Goal: Task Accomplishment & Management: Use online tool/utility

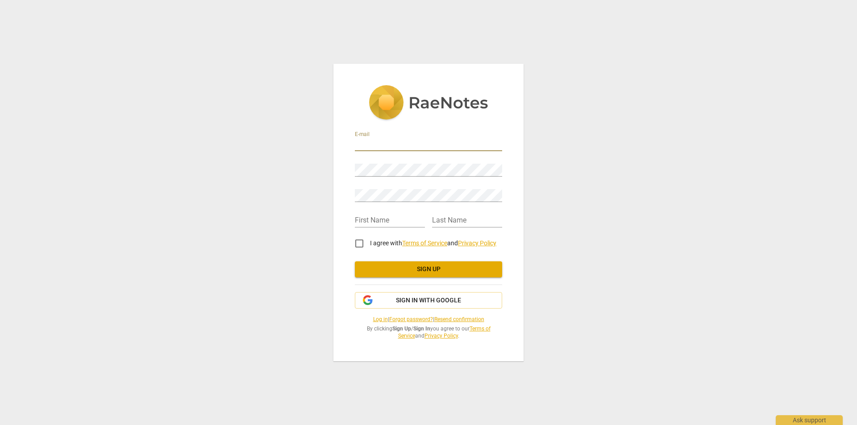
click at [409, 146] on input "email" at bounding box center [428, 144] width 147 height 13
type input "[EMAIL_ADDRESS][DOMAIN_NAME]"
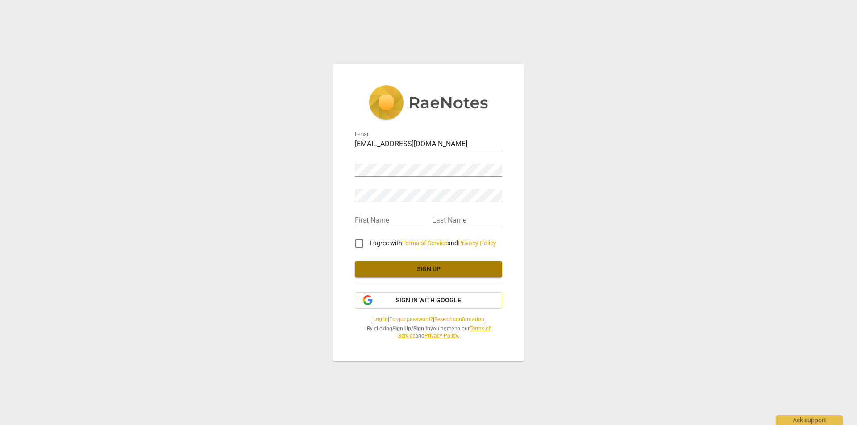
click at [418, 270] on span "Sign up" at bounding box center [428, 269] width 133 height 9
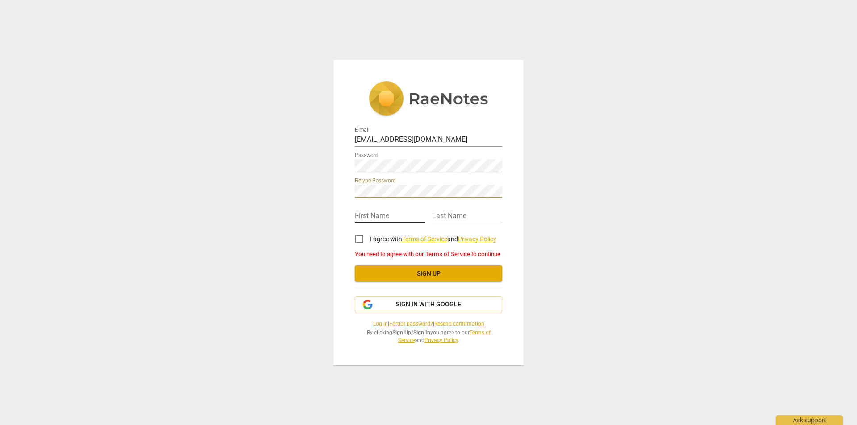
click at [382, 211] on input "text" at bounding box center [390, 216] width 70 height 13
type input "[PERSON_NAME]"
click at [362, 244] on input "I agree with Terms of Service and Privacy Policy" at bounding box center [359, 239] width 21 height 21
checkbox input "true"
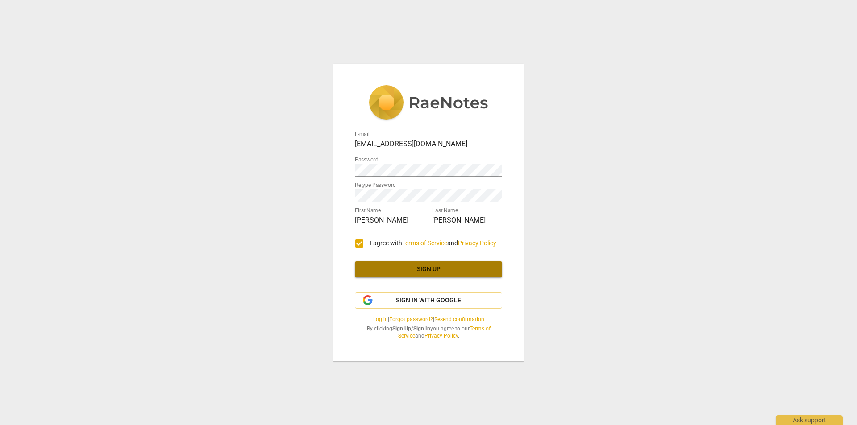
click at [383, 270] on span "Sign up" at bounding box center [428, 269] width 133 height 9
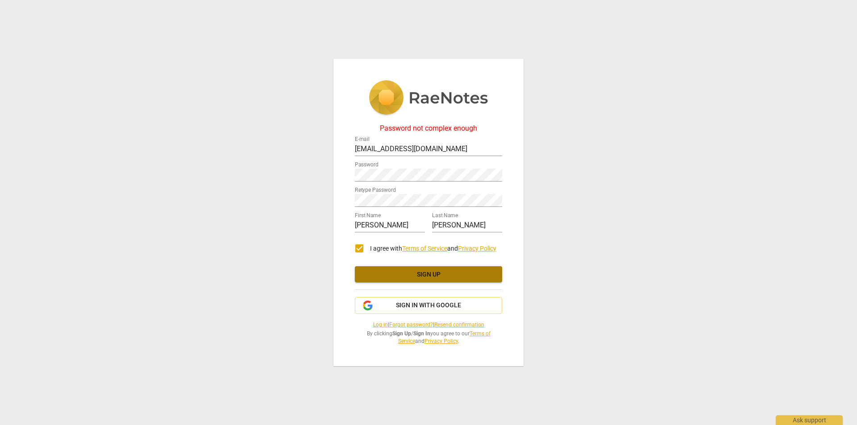
click at [412, 274] on span "Sign up" at bounding box center [428, 274] width 133 height 9
click at [324, 172] on div "Password not complex enough E-mail [EMAIL_ADDRESS][DOMAIN_NAME] Password Retype…" at bounding box center [428, 212] width 857 height 425
click at [314, 198] on div "Password not complex enough E-mail [EMAIL_ADDRESS][DOMAIN_NAME] Password Retype…" at bounding box center [428, 212] width 857 height 425
click at [437, 277] on span "Sign up" at bounding box center [428, 274] width 133 height 9
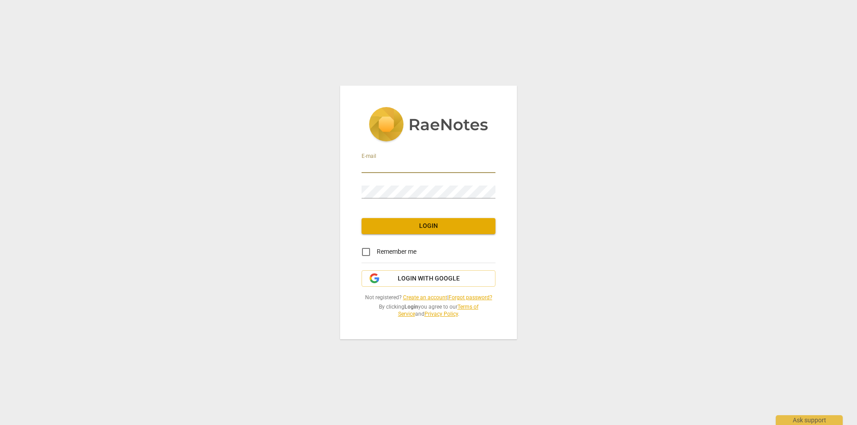
click at [427, 160] on input "email" at bounding box center [429, 166] width 134 height 13
type input "[EMAIL_ADDRESS][DOMAIN_NAME]"
click at [365, 254] on input "Remember me" at bounding box center [365, 251] width 21 height 21
checkbox input "true"
click at [416, 225] on span "Login" at bounding box center [429, 226] width 120 height 9
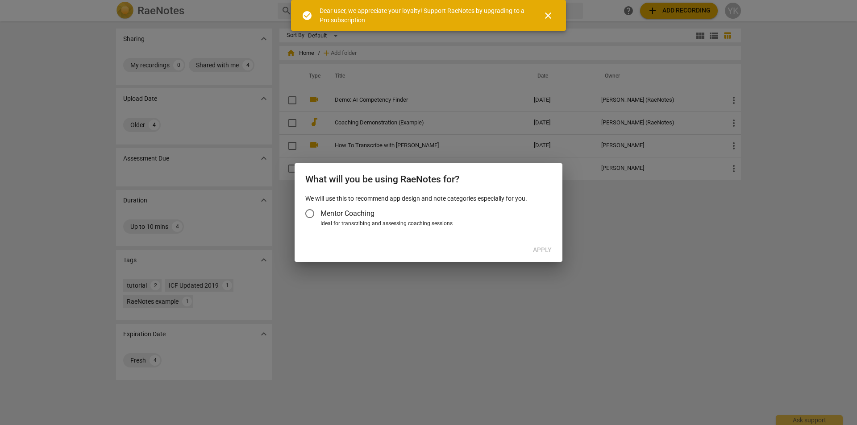
click at [310, 214] on input "Mentor Coaching" at bounding box center [309, 213] width 21 height 21
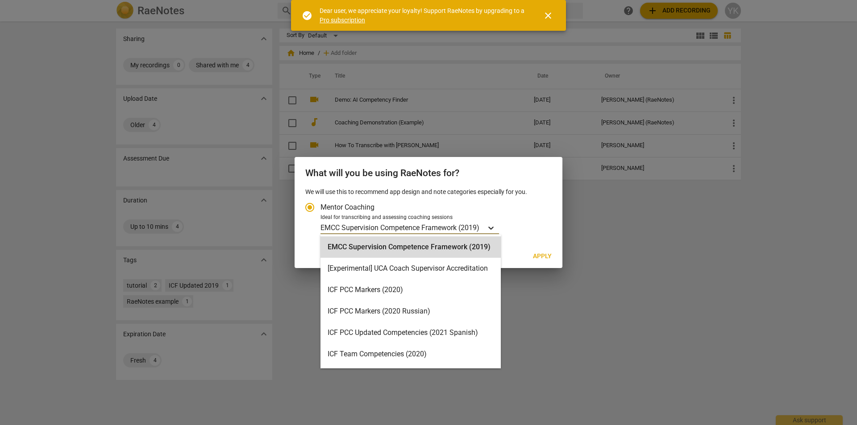
click at [493, 228] on icon "Account type" at bounding box center [490, 228] width 9 height 9
click at [0, 0] on input "Ideal for transcribing and assessing coaching sessions 16 results available. Us…" at bounding box center [0, 0] width 0 height 0
click at [453, 290] on div "ICF PCC Markers (2020)" at bounding box center [410, 289] width 180 height 21
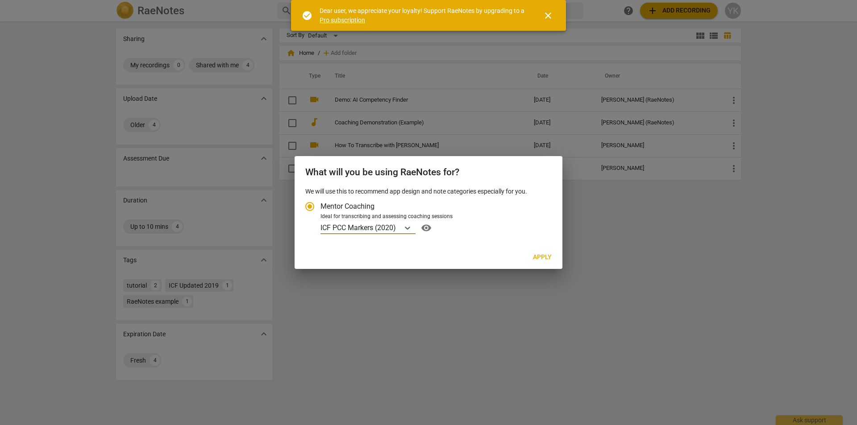
click at [543, 256] on span "Apply" at bounding box center [542, 257] width 19 height 9
radio input "false"
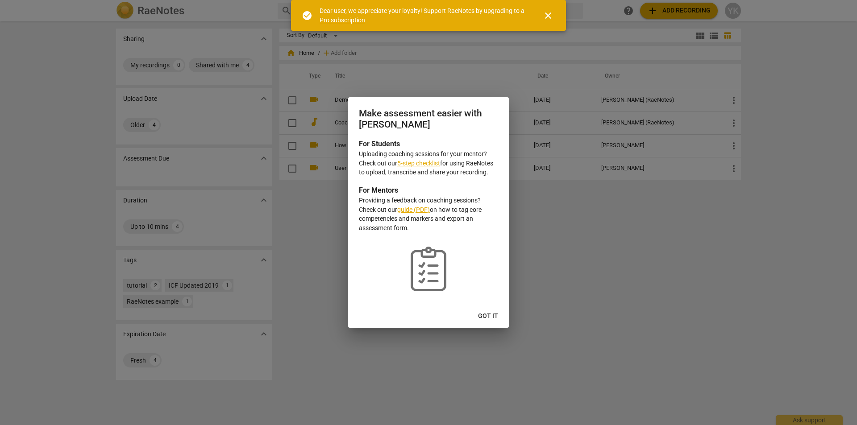
click at [413, 161] on link "5-step checklist" at bounding box center [418, 163] width 43 height 7
click at [547, 16] on span "close" at bounding box center [548, 15] width 11 height 11
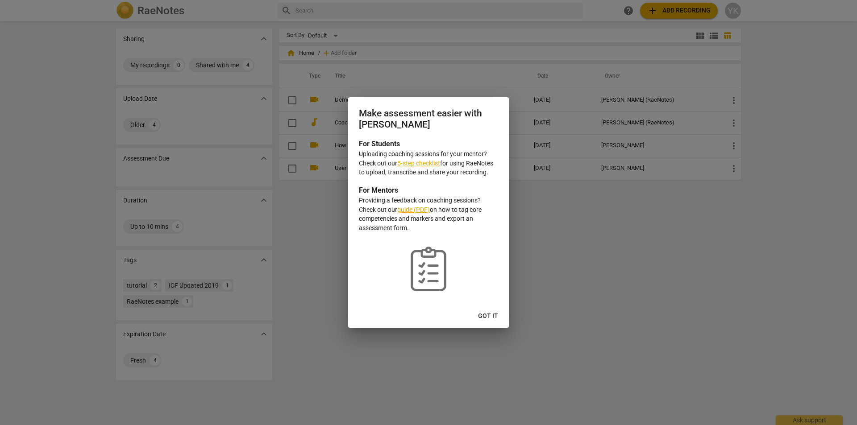
click at [484, 317] on span "Got it" at bounding box center [488, 316] width 20 height 9
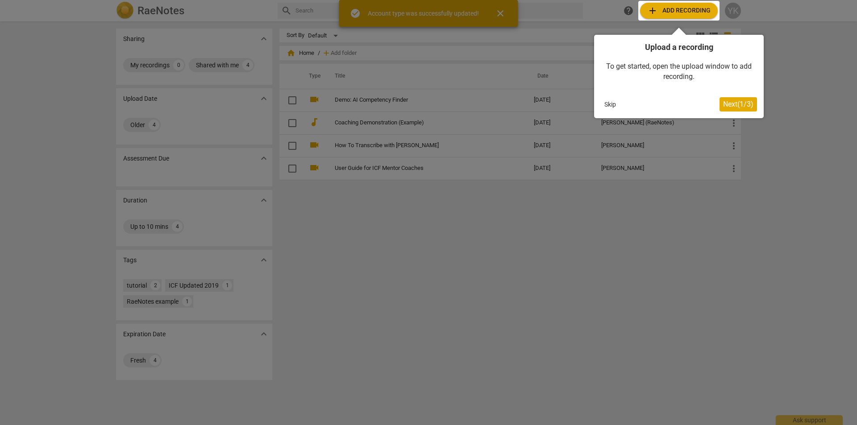
click at [682, 14] on div at bounding box center [678, 11] width 81 height 20
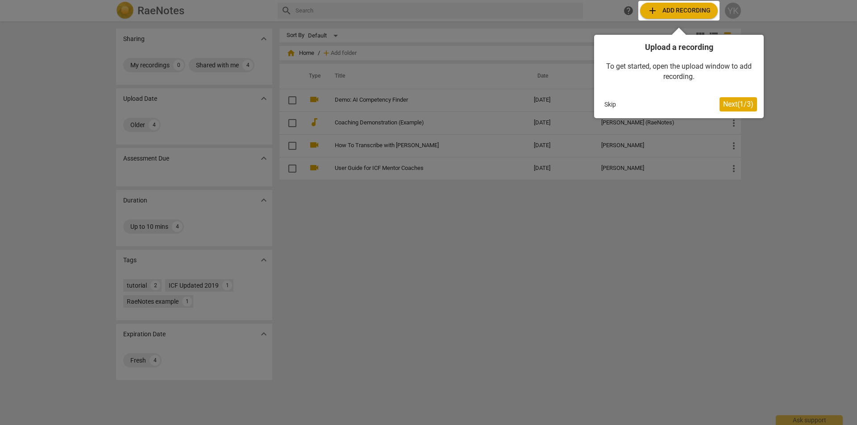
click at [649, 10] on div at bounding box center [678, 11] width 81 height 20
click at [665, 10] on div at bounding box center [678, 11] width 81 height 20
click at [731, 108] on span "Next ( 1 / 3 )" at bounding box center [738, 104] width 30 height 8
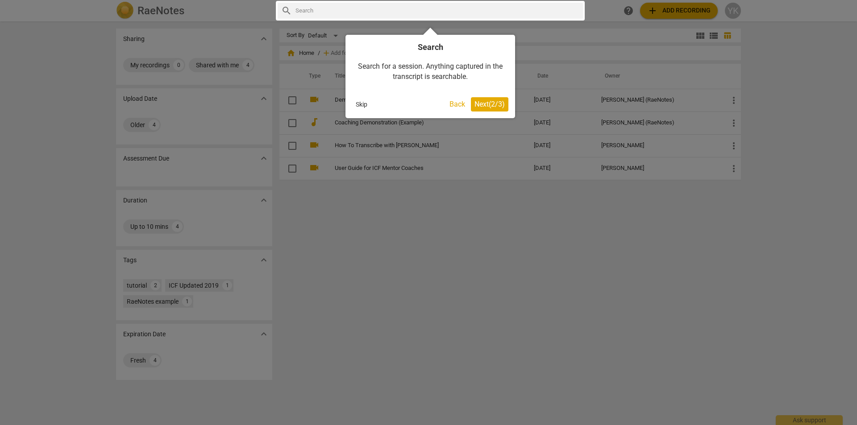
click at [495, 106] on span "Next ( 2 / 3 )" at bounding box center [489, 104] width 30 height 8
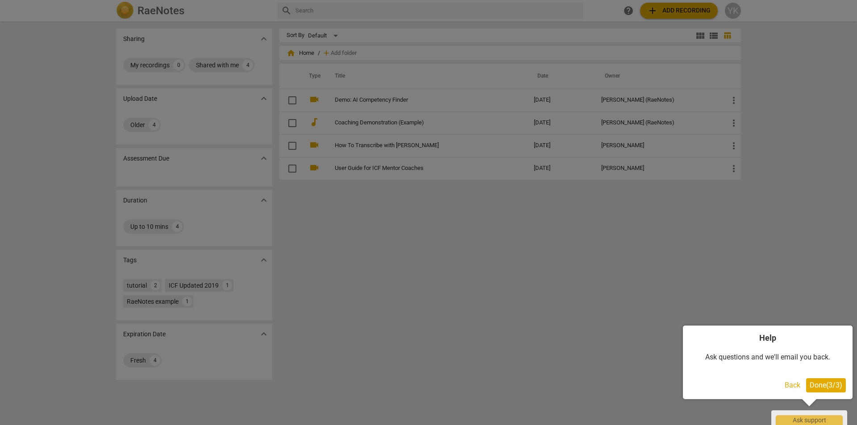
click at [820, 382] on span "Done ( 3 / 3 )" at bounding box center [826, 385] width 33 height 8
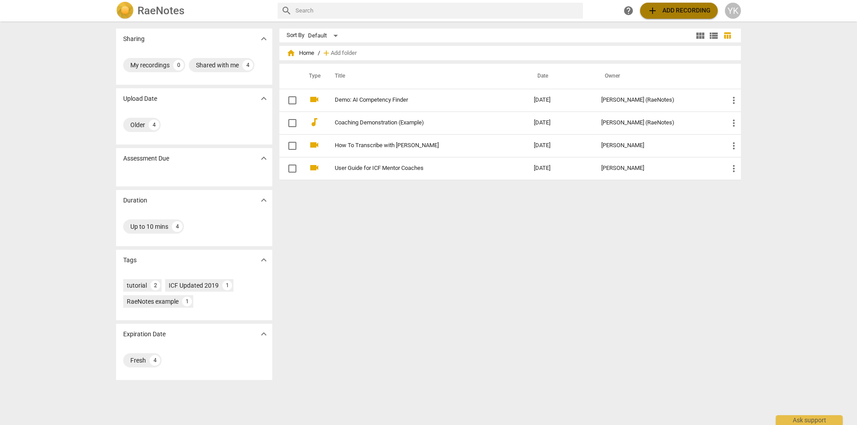
click at [682, 10] on span "add Add recording" at bounding box center [678, 10] width 63 height 11
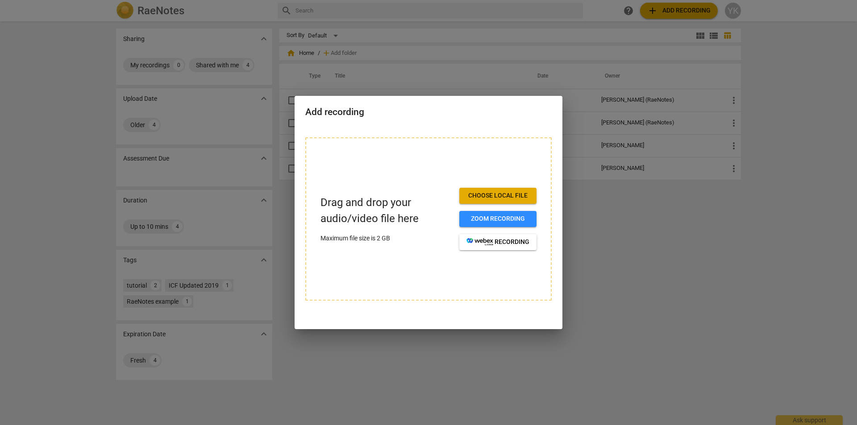
click at [488, 198] on span "Choose local file" at bounding box center [497, 195] width 63 height 9
click at [597, 199] on div at bounding box center [428, 212] width 857 height 425
